Goal: Task Accomplishment & Management: Manage account settings

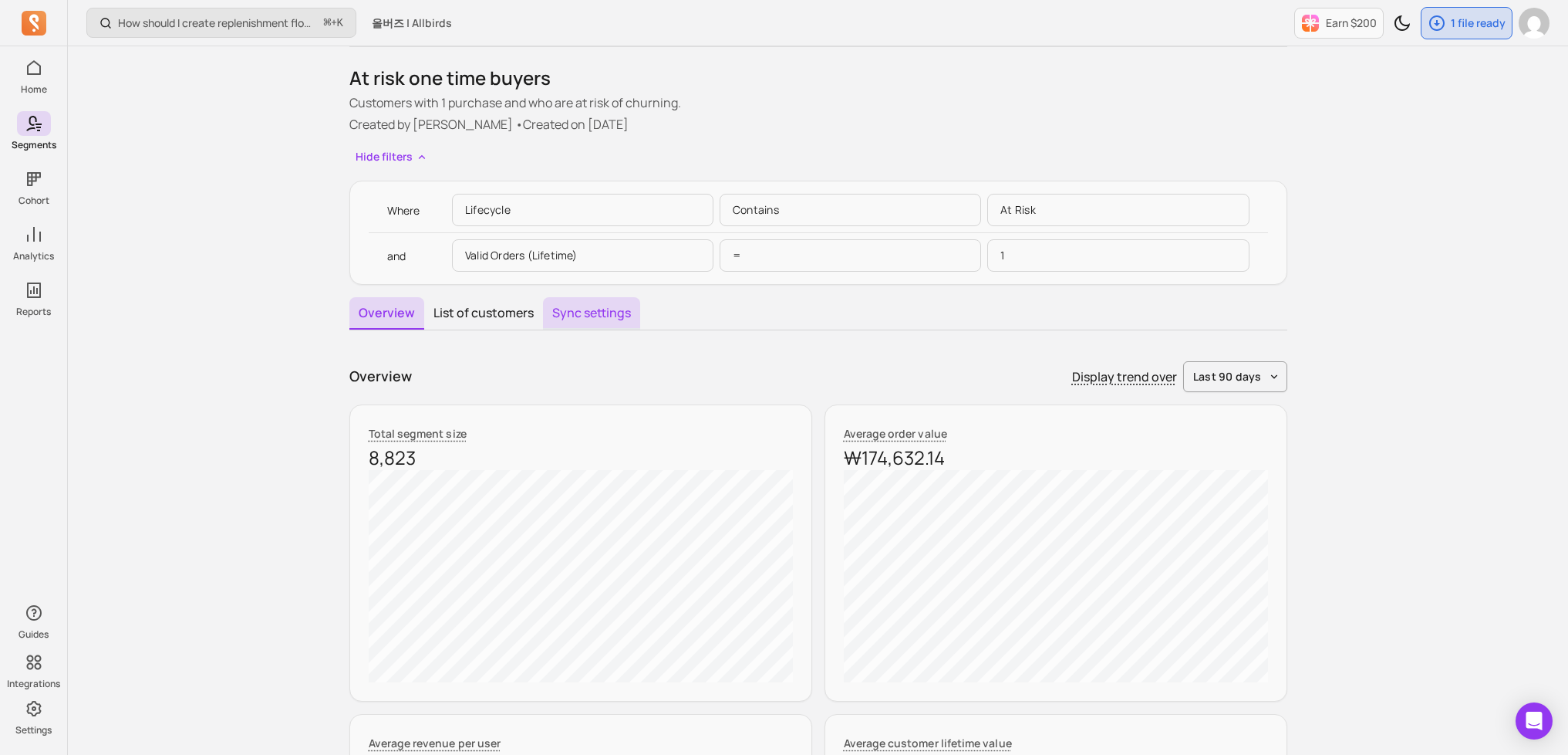
click at [570, 299] on button "Sync settings" at bounding box center [592, 313] width 97 height 33
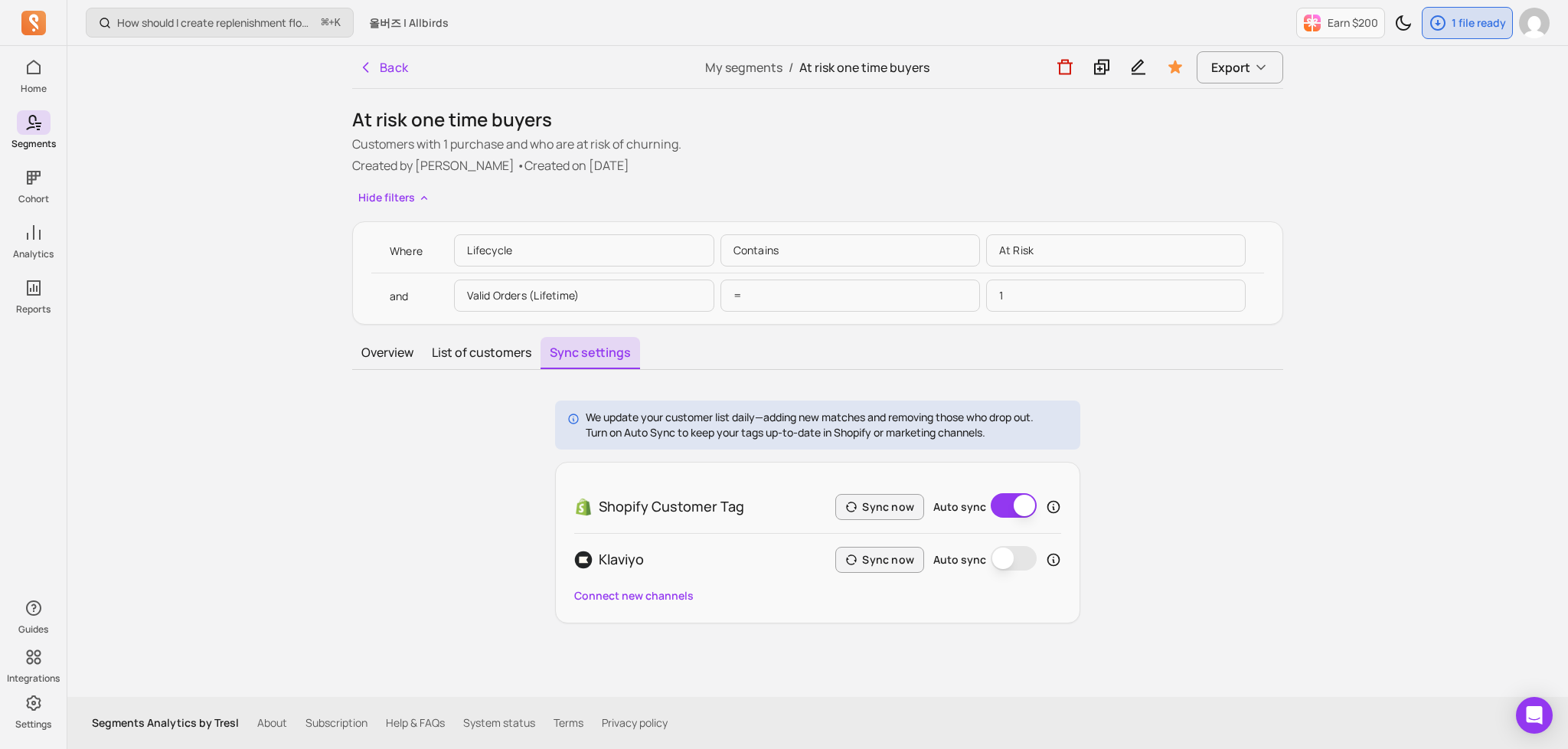
click at [1225, 490] on div "We update your customer list daily—adding new matches and removing those who dr…" at bounding box center [818, 512] width 931 height 223
click at [1048, 508] on icon at bounding box center [1052, 506] width 15 height 15
click at [1227, 387] on div "Overview List of customers Sync settings We update your customer list daily—add…" at bounding box center [818, 479] width 931 height 286
click at [202, 501] on div "How should I create replenishment flows? ⌘ + K 올버즈 | Allbirds Earn $200 1 file …" at bounding box center [817, 374] width 1500 height 749
click at [184, 462] on div "How should I create replenishment flows? ⌘ + K 올버즈 | Allbirds Earn $200 1 file …" at bounding box center [817, 374] width 1500 height 749
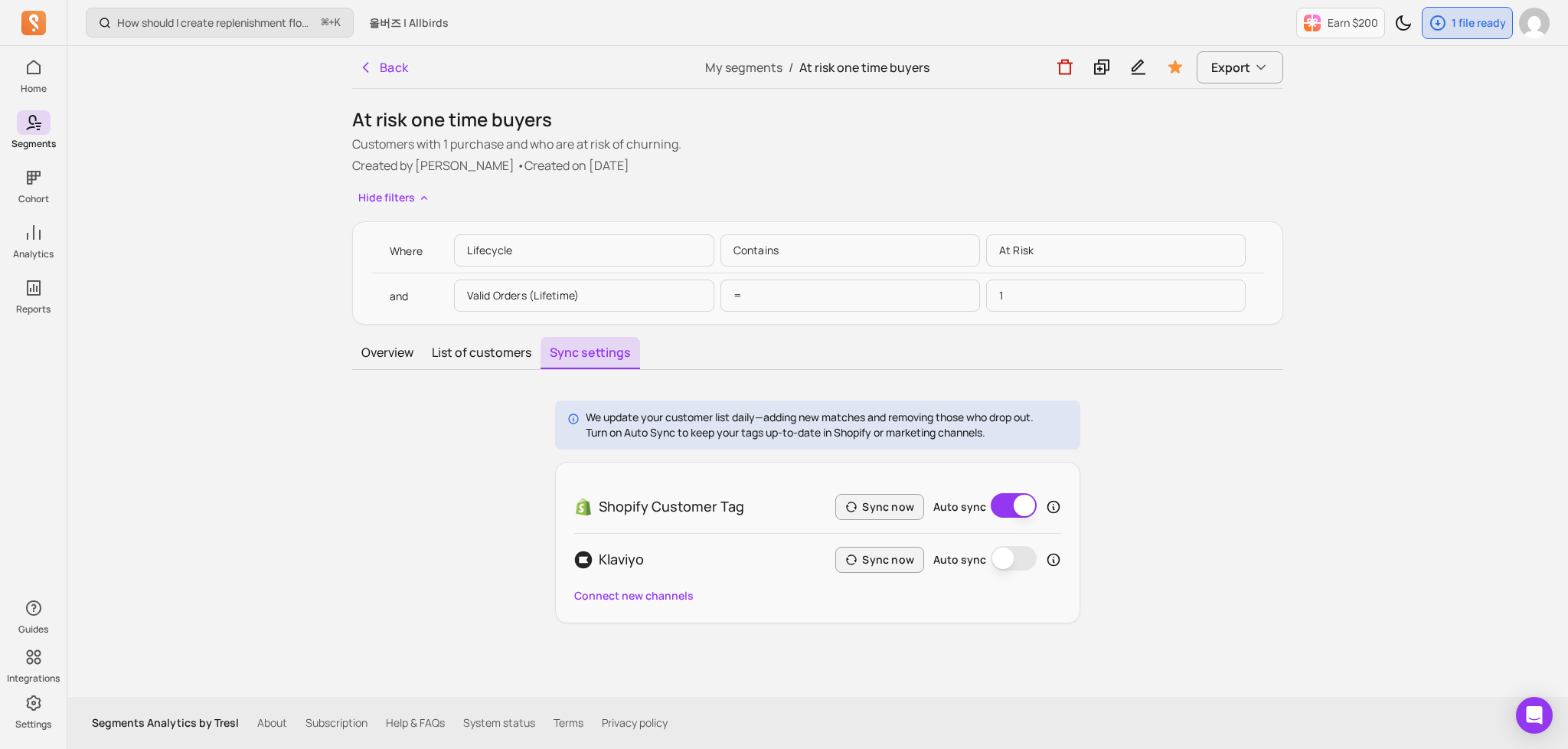
click at [181, 460] on div "How should I create replenishment flows? ⌘ + K 올버즈 | Allbirds Earn $200 1 file …" at bounding box center [817, 374] width 1500 height 749
click at [225, 286] on div "How should I create replenishment flows? ⌘ + K 올버즈 | Allbirds Earn $200 1 file …" at bounding box center [817, 374] width 1500 height 749
